Goal: Check status

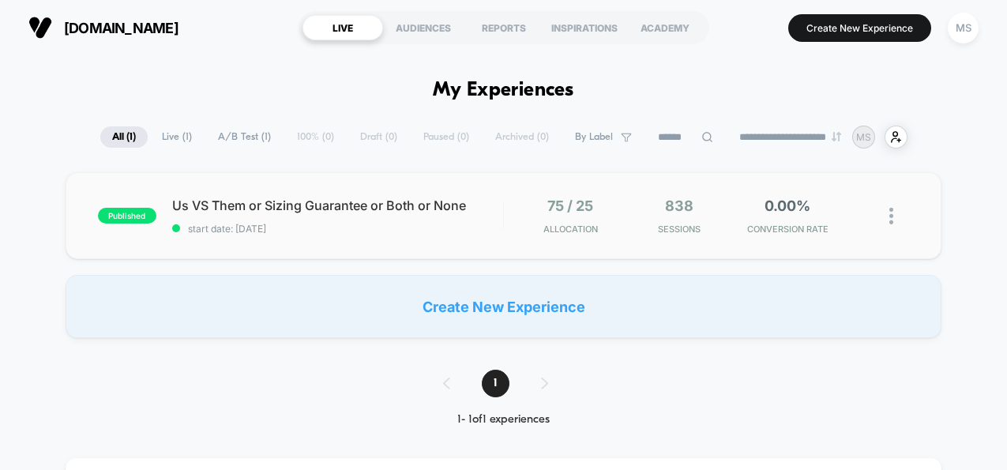
click at [677, 212] on span "838" at bounding box center [679, 205] width 28 height 17
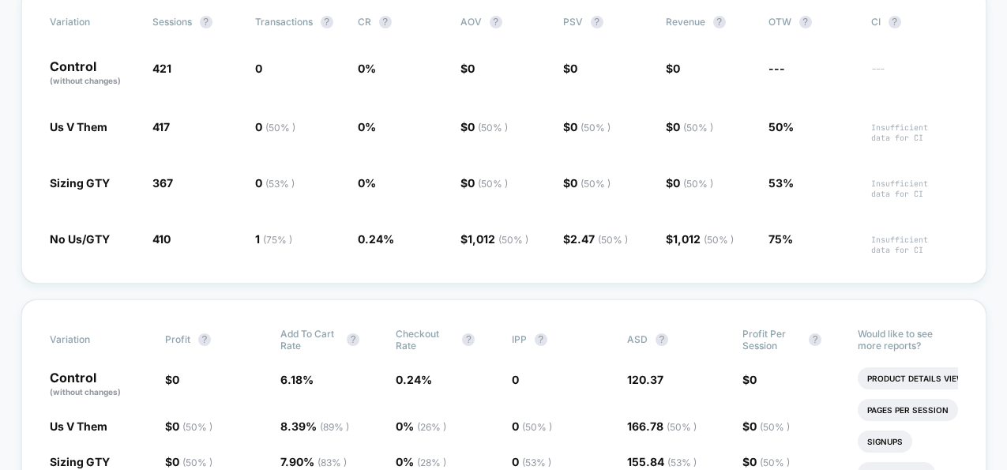
scroll to position [327, 0]
